Goal: Use online tool/utility: Utilize a website feature to perform a specific function

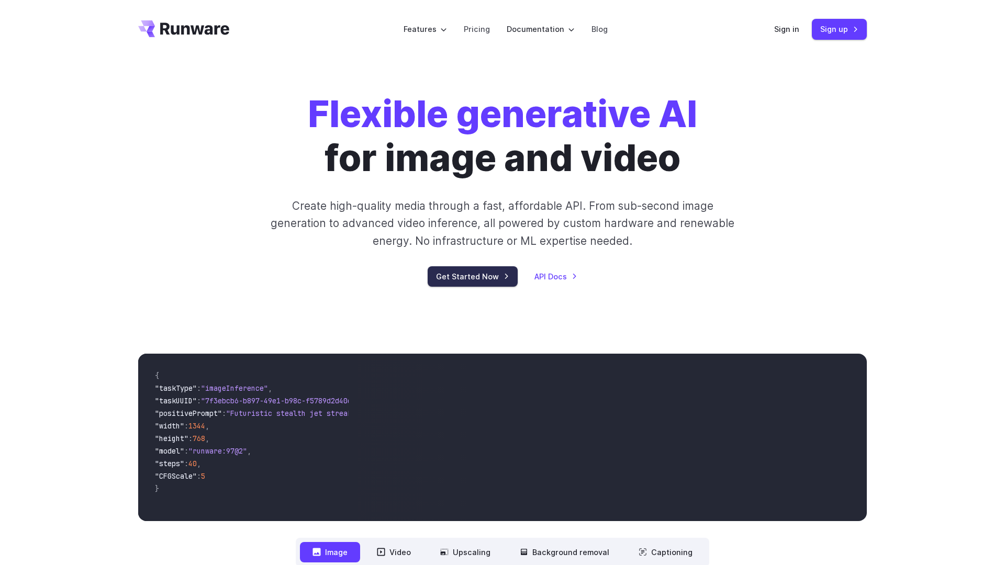
click at [487, 285] on link "Get Started Now" at bounding box center [473, 276] width 90 height 20
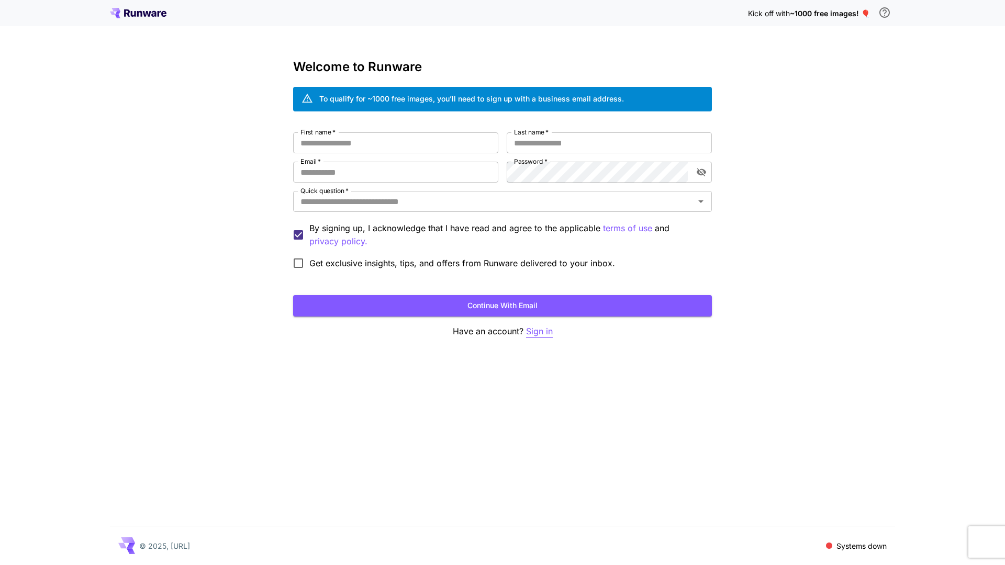
click at [541, 328] on p "Sign in" at bounding box center [539, 331] width 27 height 13
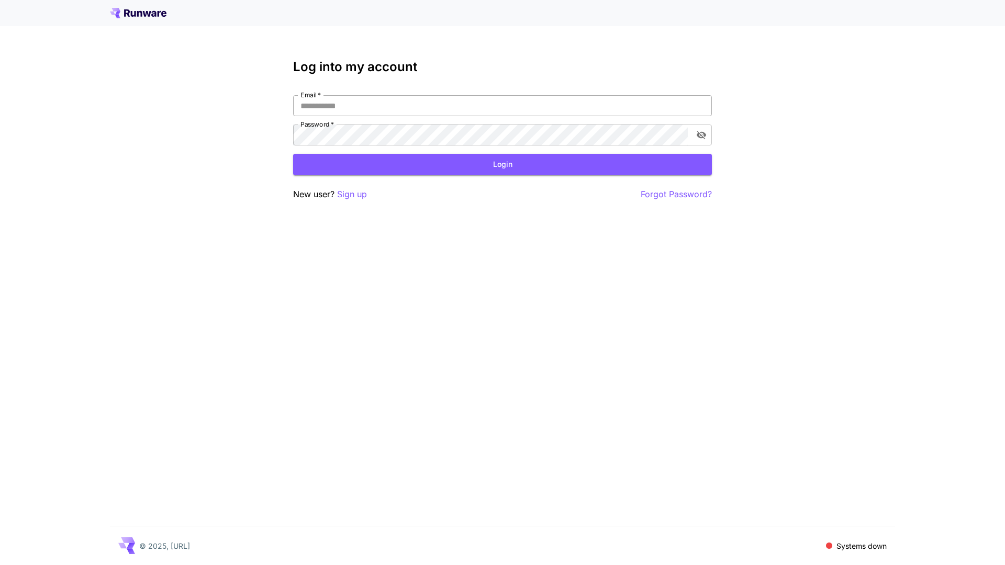
click at [430, 108] on input "Email   *" at bounding box center [502, 105] width 419 height 21
click button "Login" at bounding box center [502, 164] width 419 height 21
click at [347, 111] on input "**********" at bounding box center [502, 105] width 419 height 21
drag, startPoint x: 347, startPoint y: 111, endPoint x: 381, endPoint y: 111, distance: 34.5
click at [385, 113] on input "**********" at bounding box center [502, 105] width 419 height 21
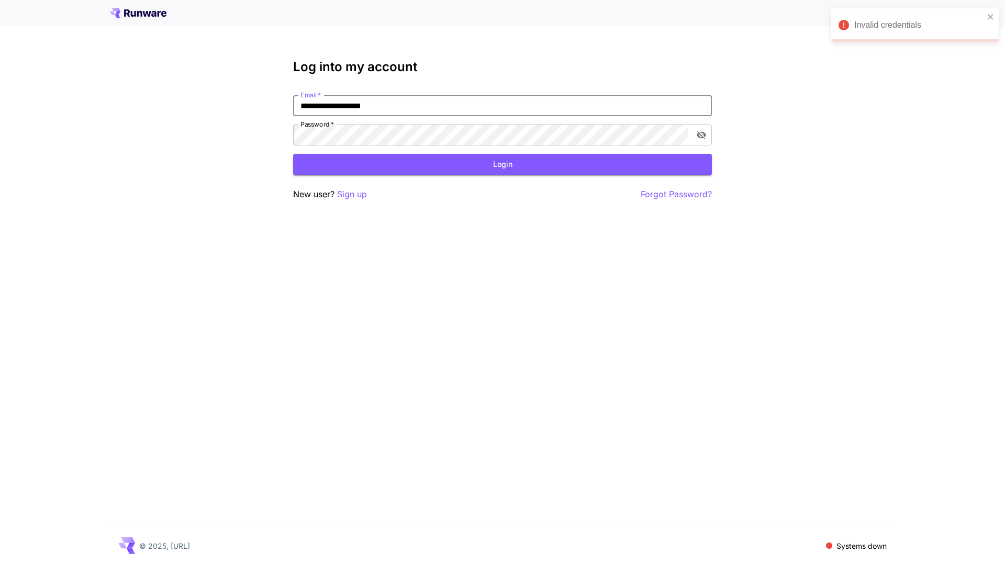
click at [341, 108] on input "**********" at bounding box center [502, 105] width 419 height 21
drag, startPoint x: 341, startPoint y: 108, endPoint x: 416, endPoint y: 109, distance: 75.4
click at [416, 109] on input "**********" at bounding box center [502, 105] width 419 height 21
type input "**********"
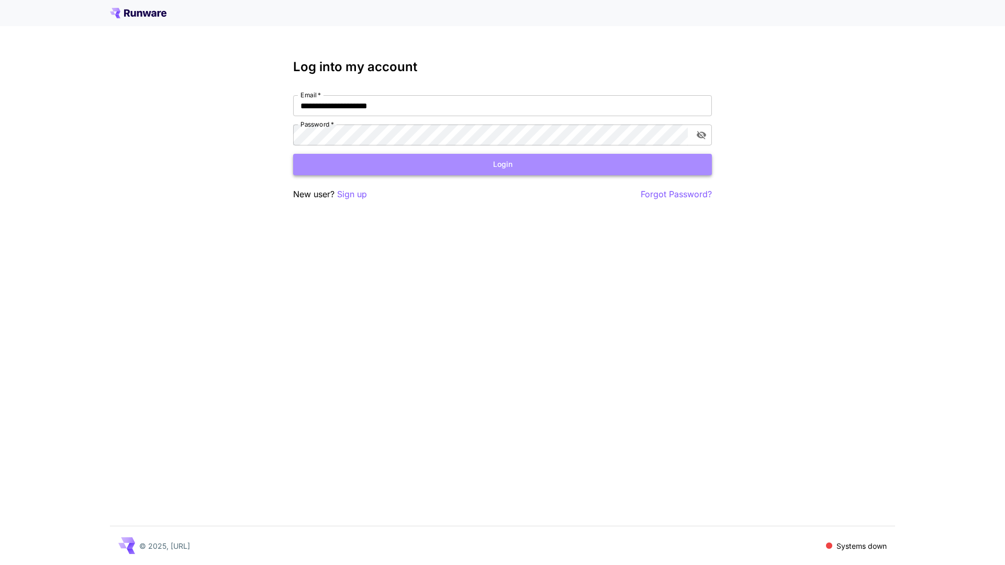
click at [439, 162] on button "Login" at bounding box center [502, 164] width 419 height 21
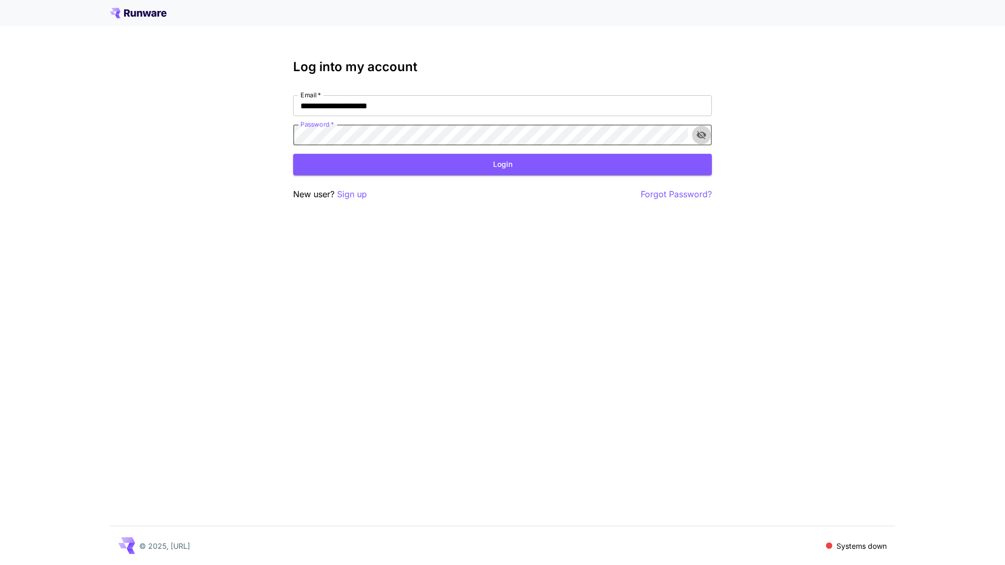
click at [696, 132] on icon "toggle password visibility" at bounding box center [701, 135] width 10 height 10
click at [655, 160] on button "Login" at bounding box center [502, 164] width 419 height 21
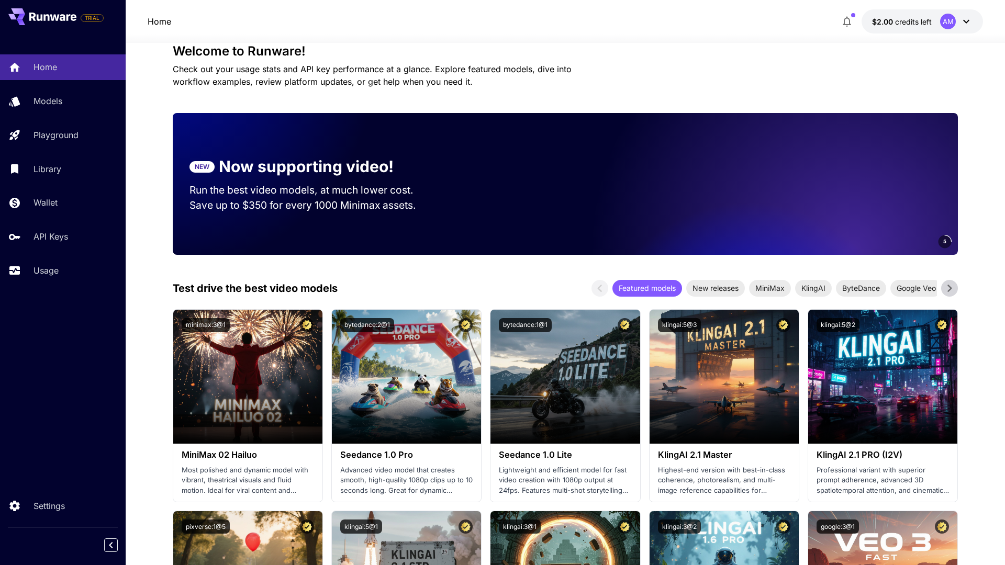
scroll to position [71, 0]
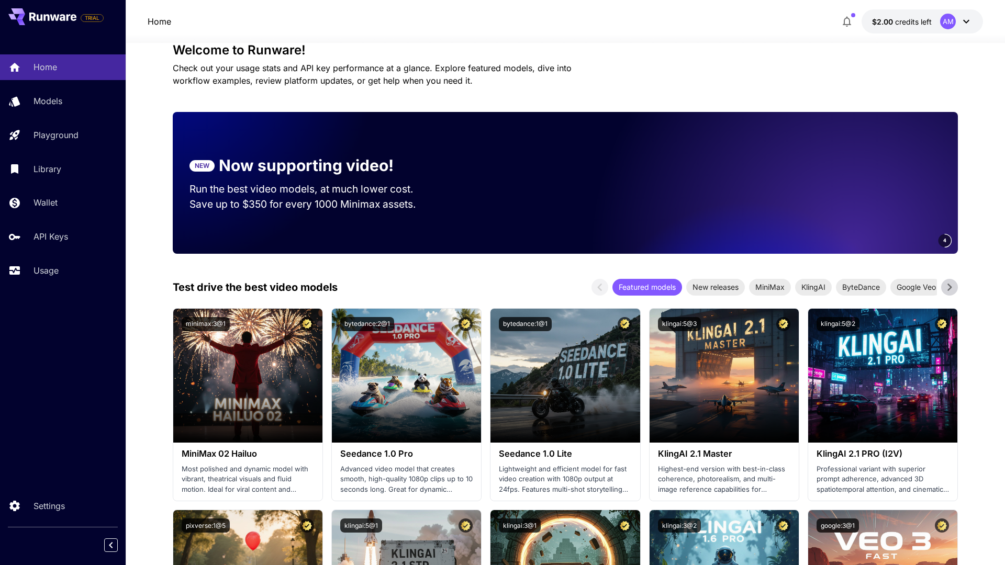
click at [237, 198] on p "Save up to $350 for every 1000 Minimax assets." at bounding box center [311, 204] width 244 height 15
drag, startPoint x: 237, startPoint y: 198, endPoint x: 249, endPoint y: 197, distance: 12.1
click at [238, 197] on p "Save up to $350 for every 1000 Minimax assets." at bounding box center [311, 204] width 244 height 15
click at [250, 197] on p "Save up to $350 for every 1000 Minimax assets." at bounding box center [311, 204] width 244 height 15
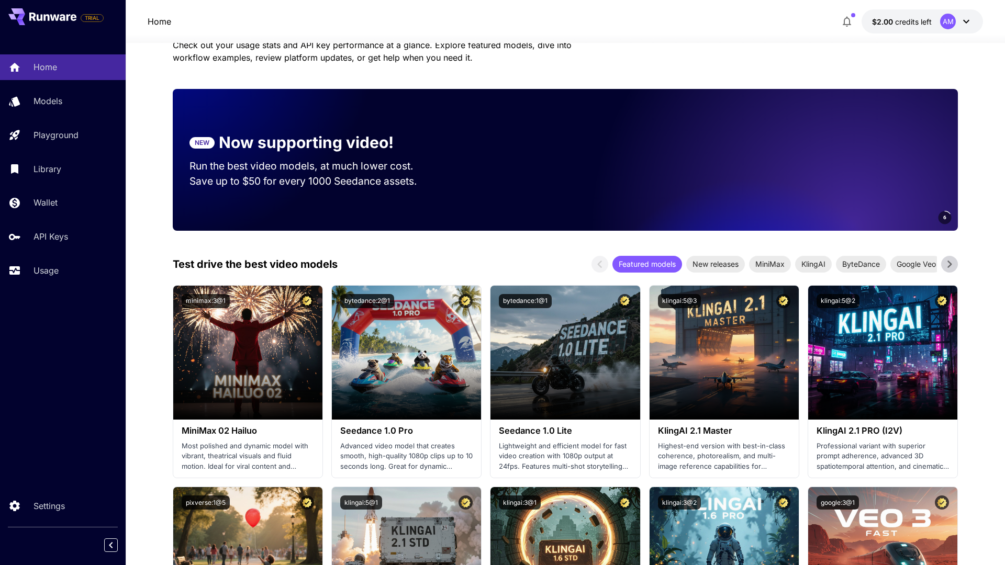
scroll to position [97, 0]
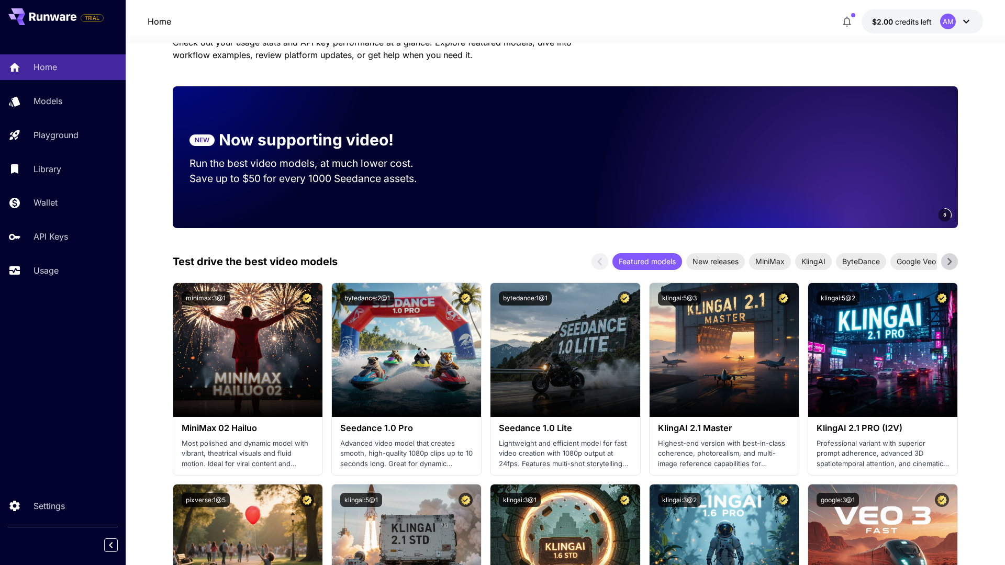
click at [278, 184] on p "Save up to $50 for every 1000 Seedance assets." at bounding box center [311, 178] width 244 height 15
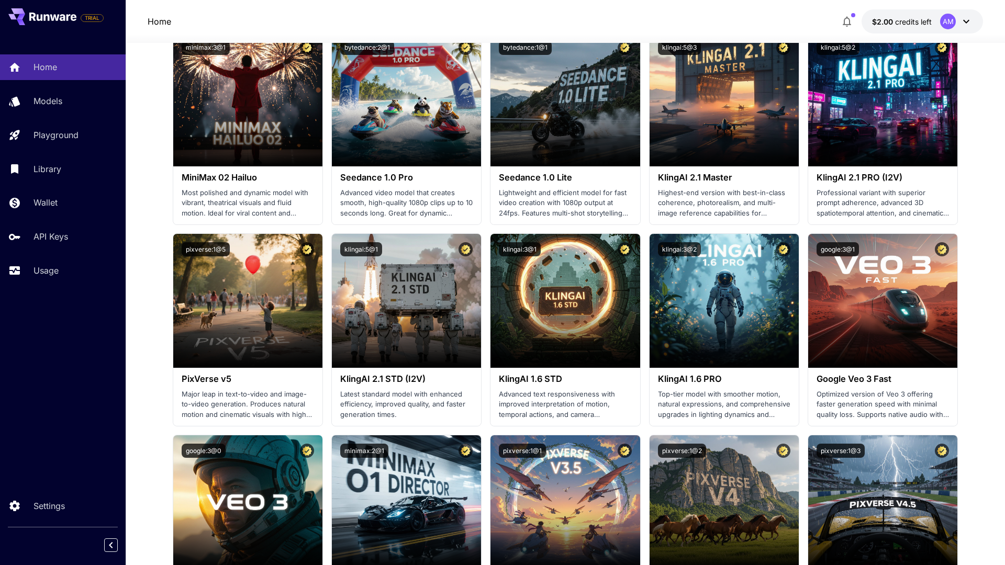
scroll to position [350, 0]
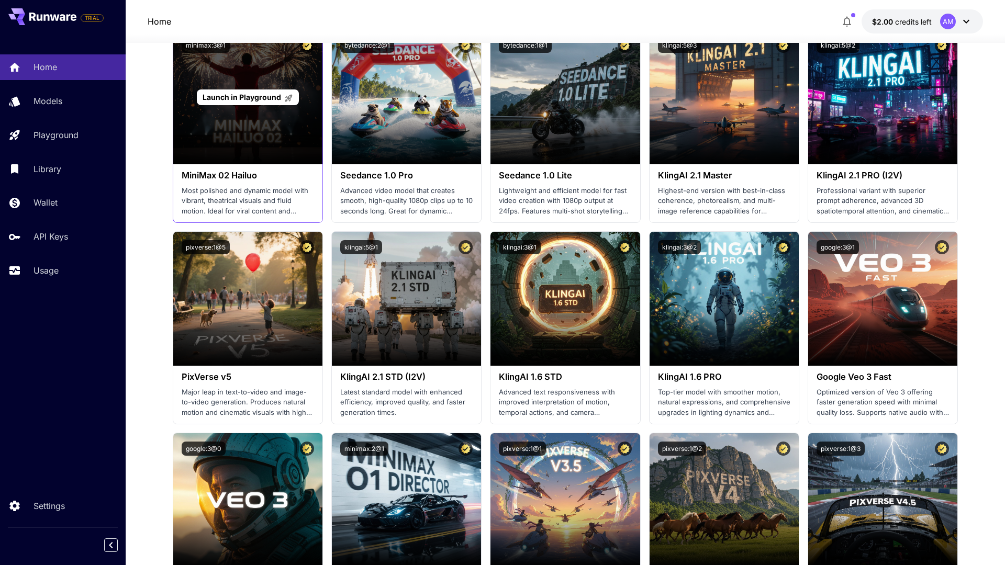
click at [254, 134] on div "Launch in Playground" at bounding box center [247, 97] width 149 height 134
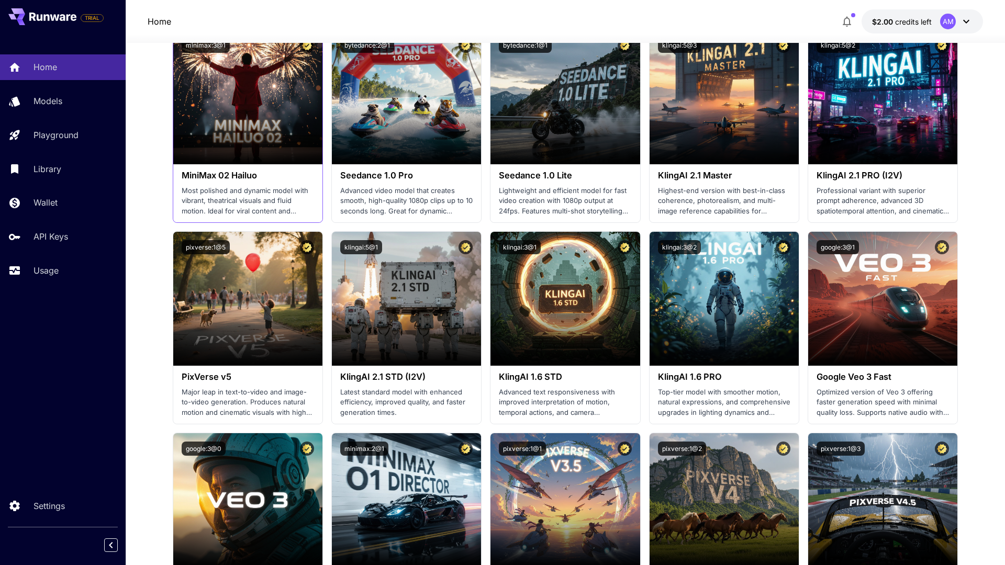
click at [262, 167] on div "MiniMax 02 Hailuo Most polished and dynamic model with vibrant, theatrical visu…" at bounding box center [247, 193] width 149 height 58
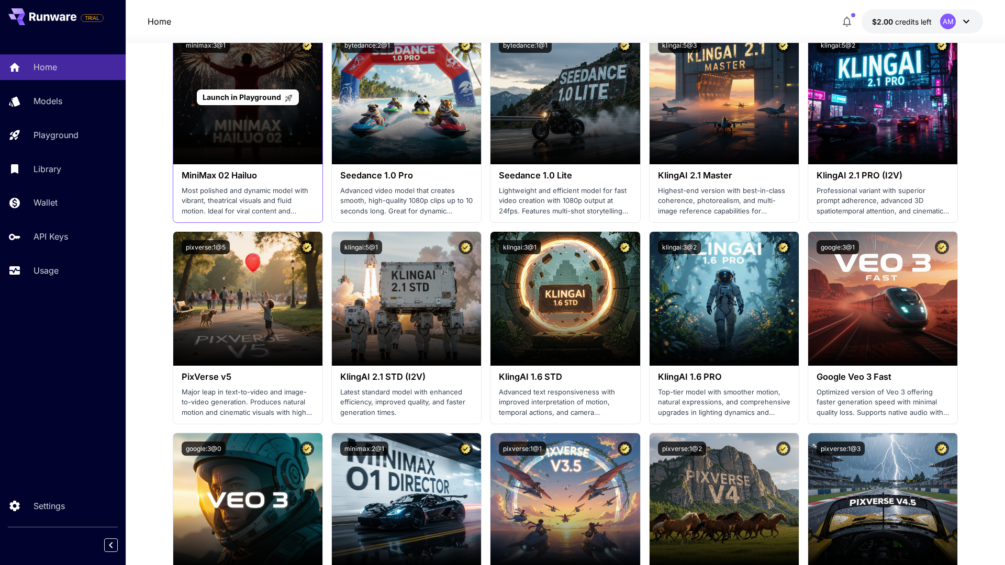
click at [251, 101] on span "Launch in Playground" at bounding box center [242, 97] width 78 height 9
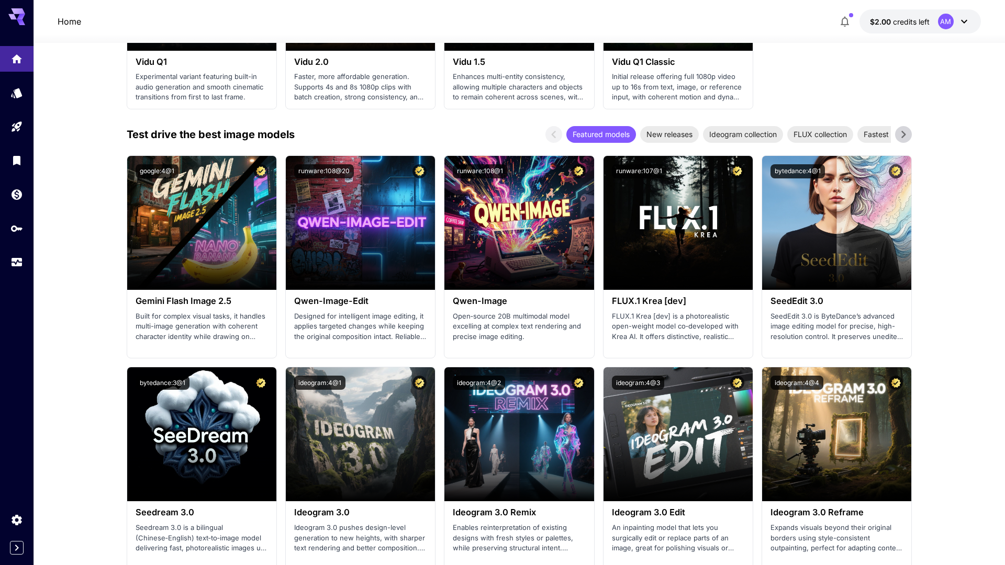
scroll to position [1078, 0]
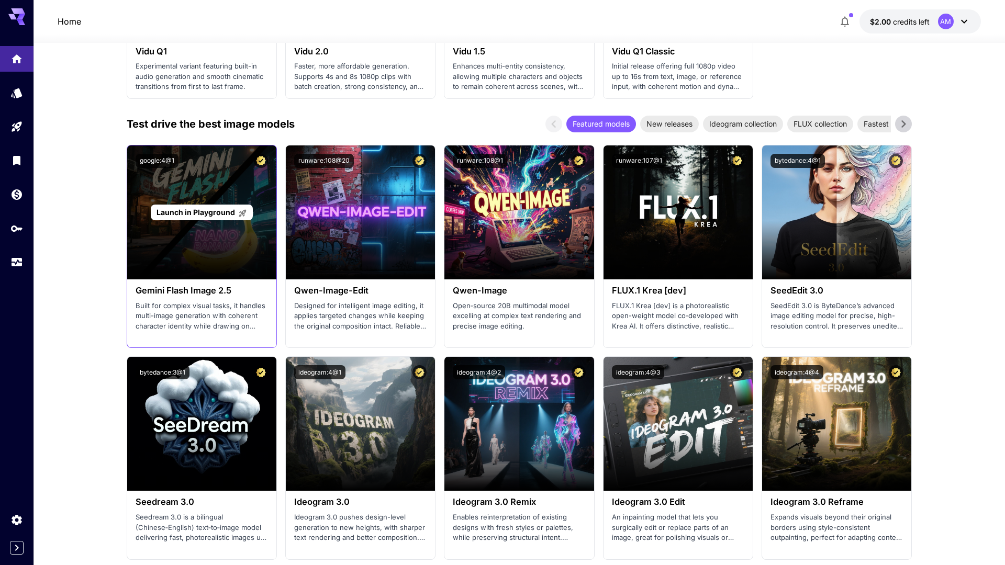
click at [213, 218] on div "Launch in Playground" at bounding box center [202, 213] width 102 height 16
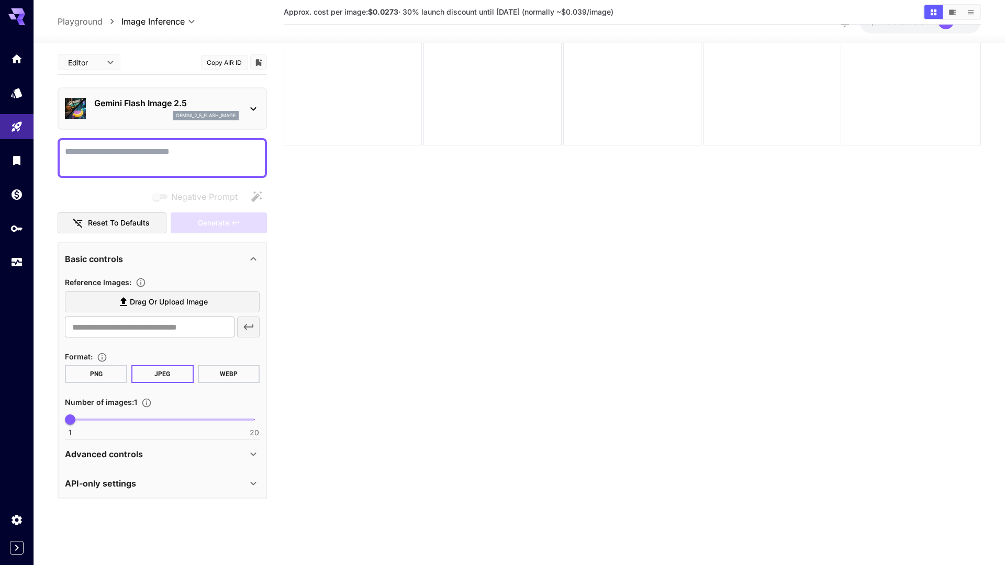
scroll to position [83, 0]
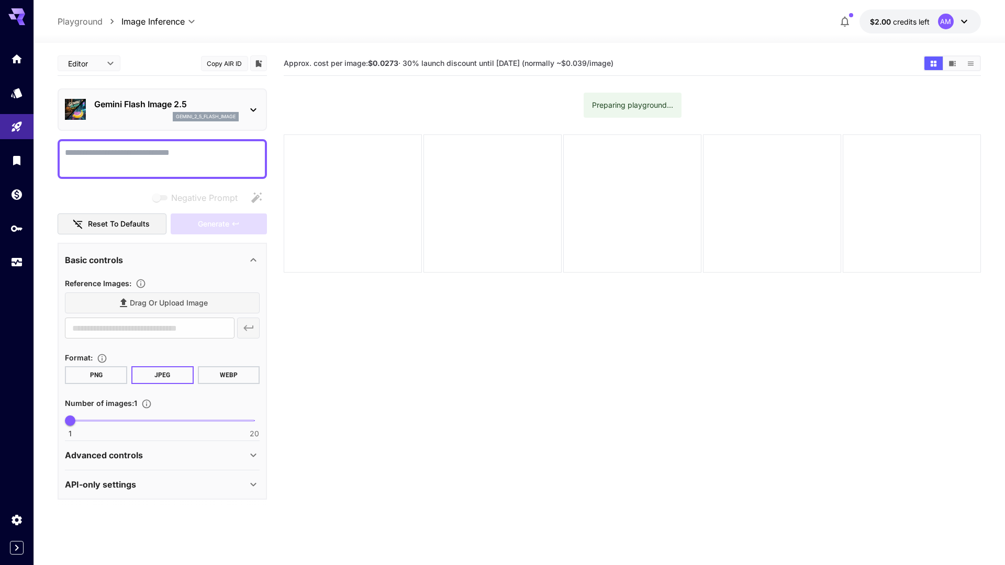
scroll to position [83, 0]
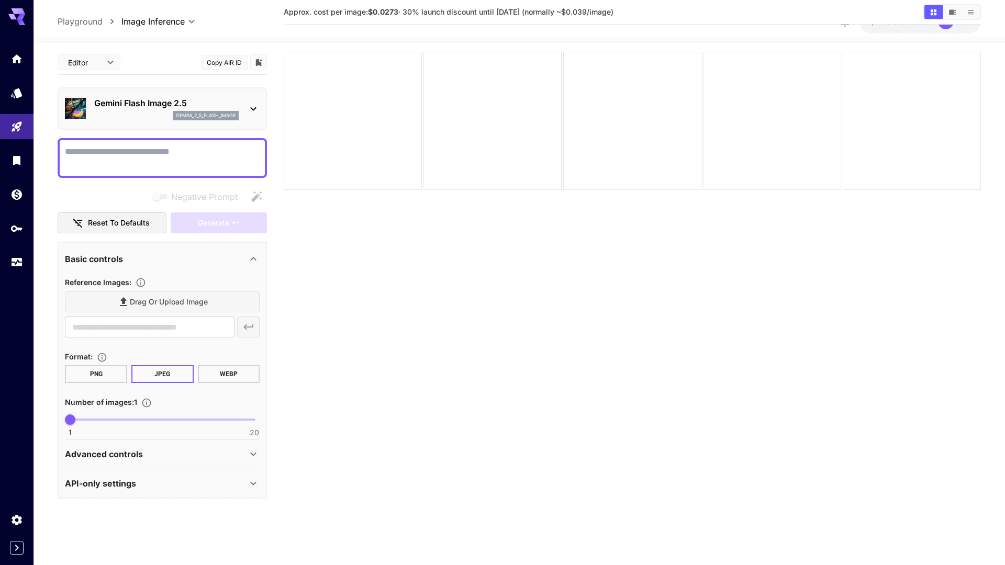
click at [73, 24] on p "Playground" at bounding box center [80, 21] width 45 height 13
click at [96, 27] on p "Playground" at bounding box center [80, 21] width 45 height 13
click at [27, 60] on link at bounding box center [16, 59] width 33 height 26
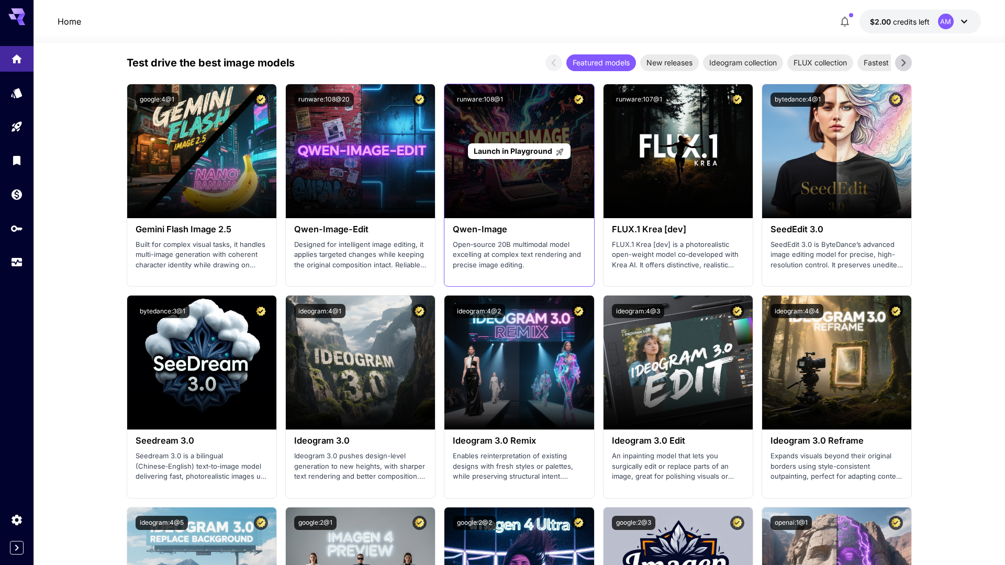
scroll to position [1142, 0]
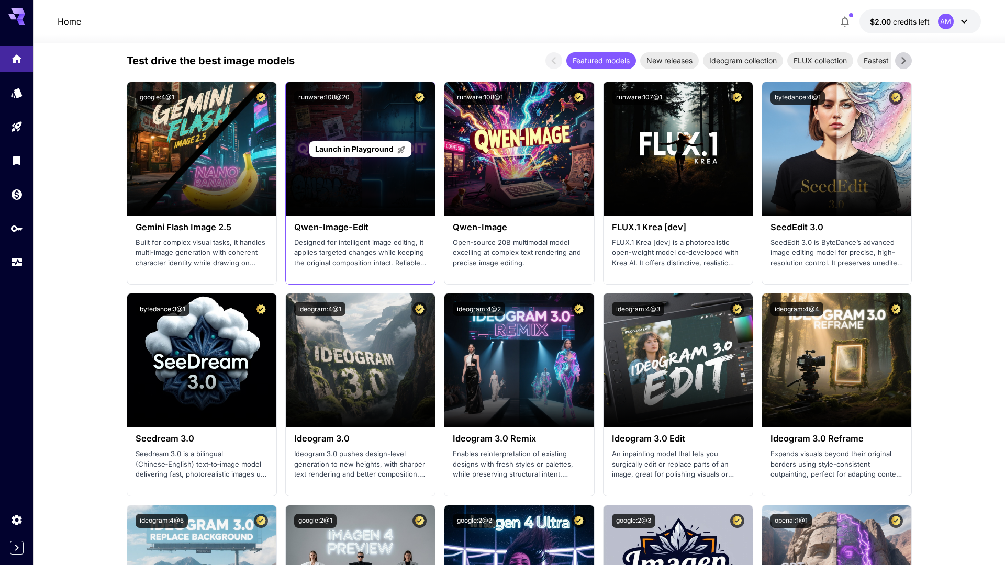
click at [369, 145] on span "Launch in Playground" at bounding box center [354, 148] width 78 height 9
